Goal: Go to known website: Access a specific website the user already knows

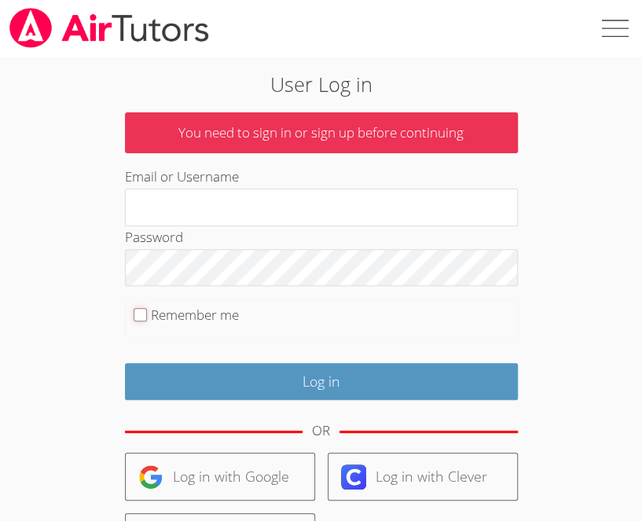
click at [136, 313] on input "Remember me" at bounding box center [140, 314] width 13 height 13
checkbox input "true"
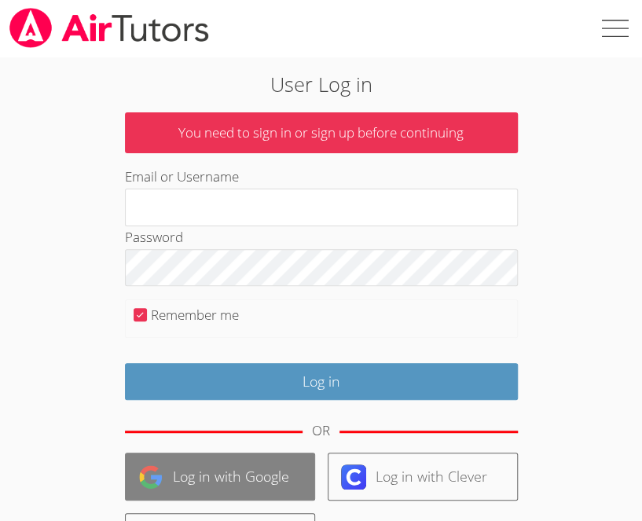
click at [185, 469] on link "Log in with Google" at bounding box center [220, 477] width 190 height 48
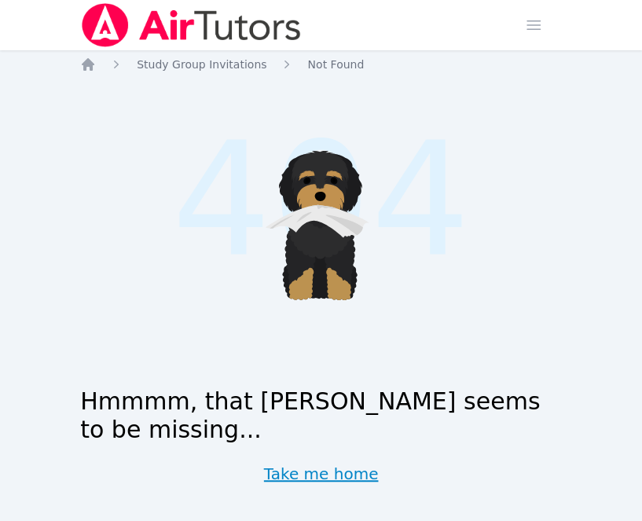
click at [313, 463] on link "Take me home" at bounding box center [321, 474] width 115 height 22
